Goal: Information Seeking & Learning: Learn about a topic

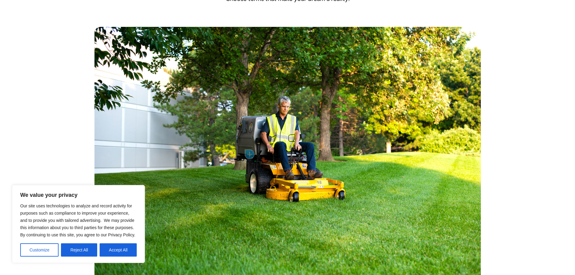
scroll to position [272, 0]
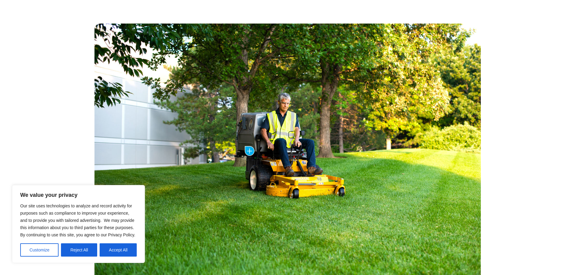
click at [90, 250] on button "Reject All" at bounding box center [79, 249] width 36 height 13
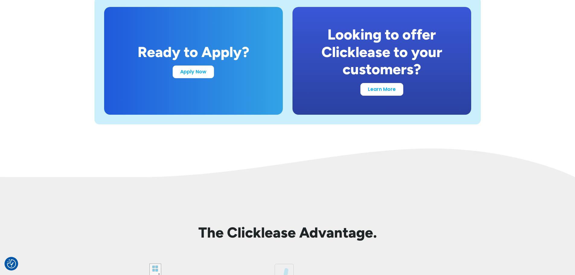
scroll to position [1207, 0]
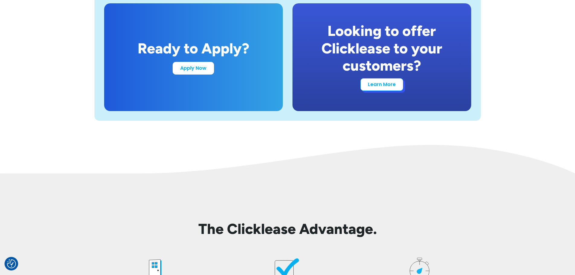
click at [379, 83] on link "Learn More" at bounding box center [381, 84] width 43 height 13
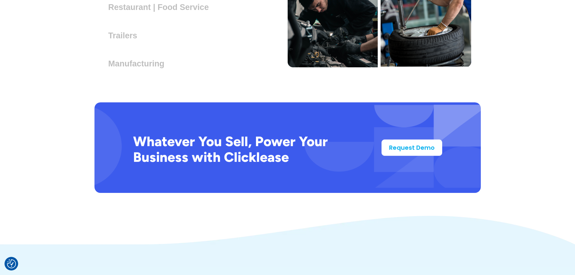
scroll to position [1901, 0]
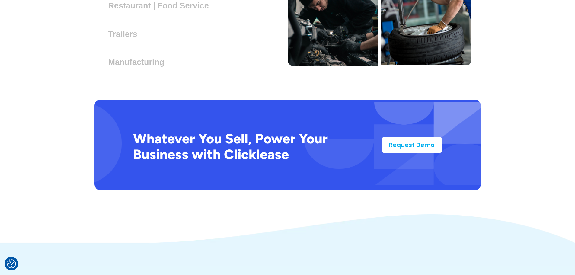
click at [117, 28] on div "Trailers Lorem ipsum dolor sit amet, consectetur adipiscing elit. Suspendisse v…" at bounding box center [124, 32] width 43 height 14
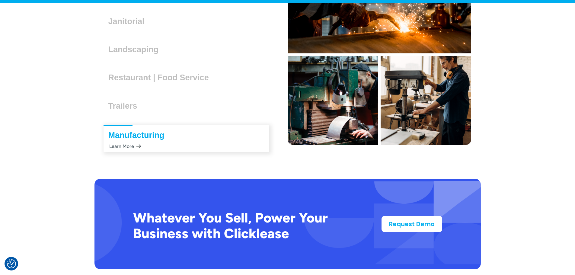
scroll to position [1833, 0]
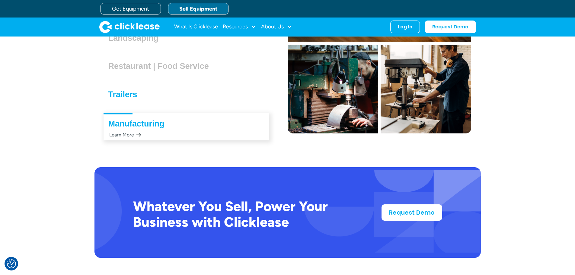
click at [132, 97] on h3 "Trailers" at bounding box center [125, 94] width 34 height 9
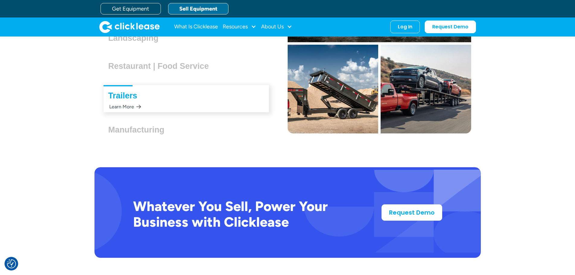
click at [132, 103] on div "Trailers Lorem ipsum dolor sit amet, consectetur adipiscing elit. Suspendisse v…" at bounding box center [185, 98] width 165 height 27
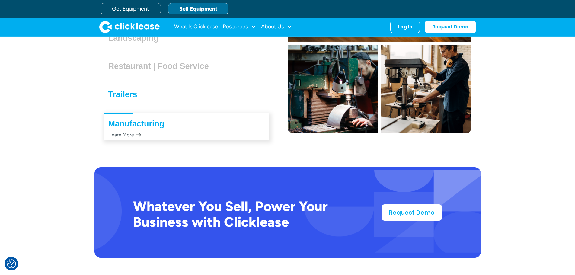
click at [124, 91] on h3 "Trailers" at bounding box center [125, 94] width 34 height 9
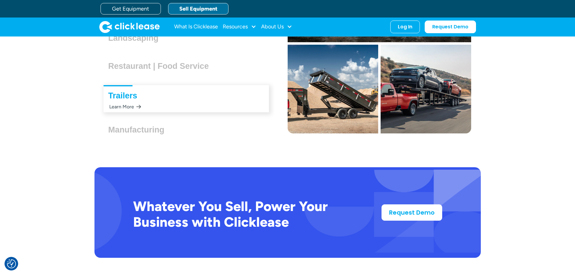
click at [133, 109] on div "Office Equipment Lorem ipsum dolor sit amet, consectetur adipiscing elit. Suspe…" at bounding box center [185, 14] width 183 height 258
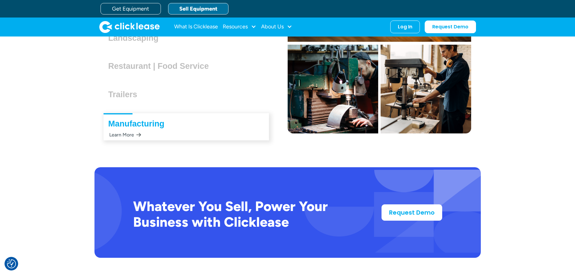
click at [117, 99] on div "Trailers Lorem ipsum dolor sit amet, consectetur adipiscing elit. Suspendisse v…" at bounding box center [185, 95] width 165 height 20
click at [120, 90] on h3 "Trailers" at bounding box center [125, 94] width 34 height 9
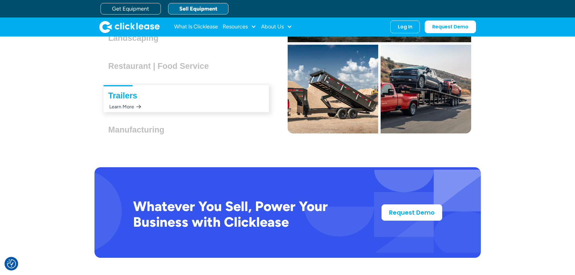
click at [121, 106] on div "Learn More" at bounding box center [124, 107] width 33 height 12
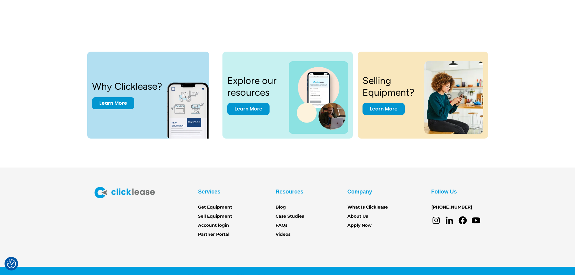
scroll to position [1870, 0]
